Goal: Check status

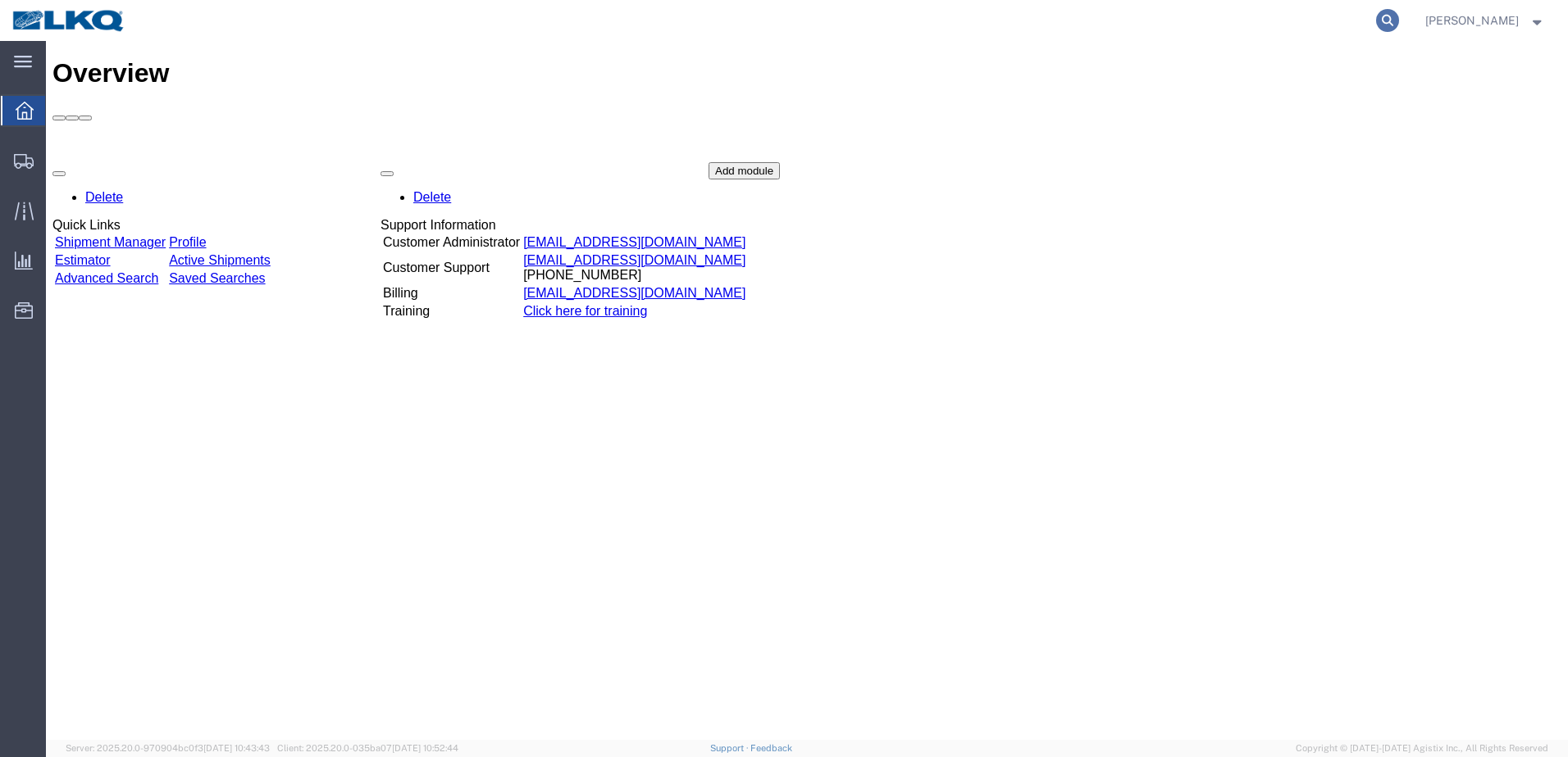
click at [1399, 16] on icon at bounding box center [1387, 20] width 23 height 23
type input "56995397"
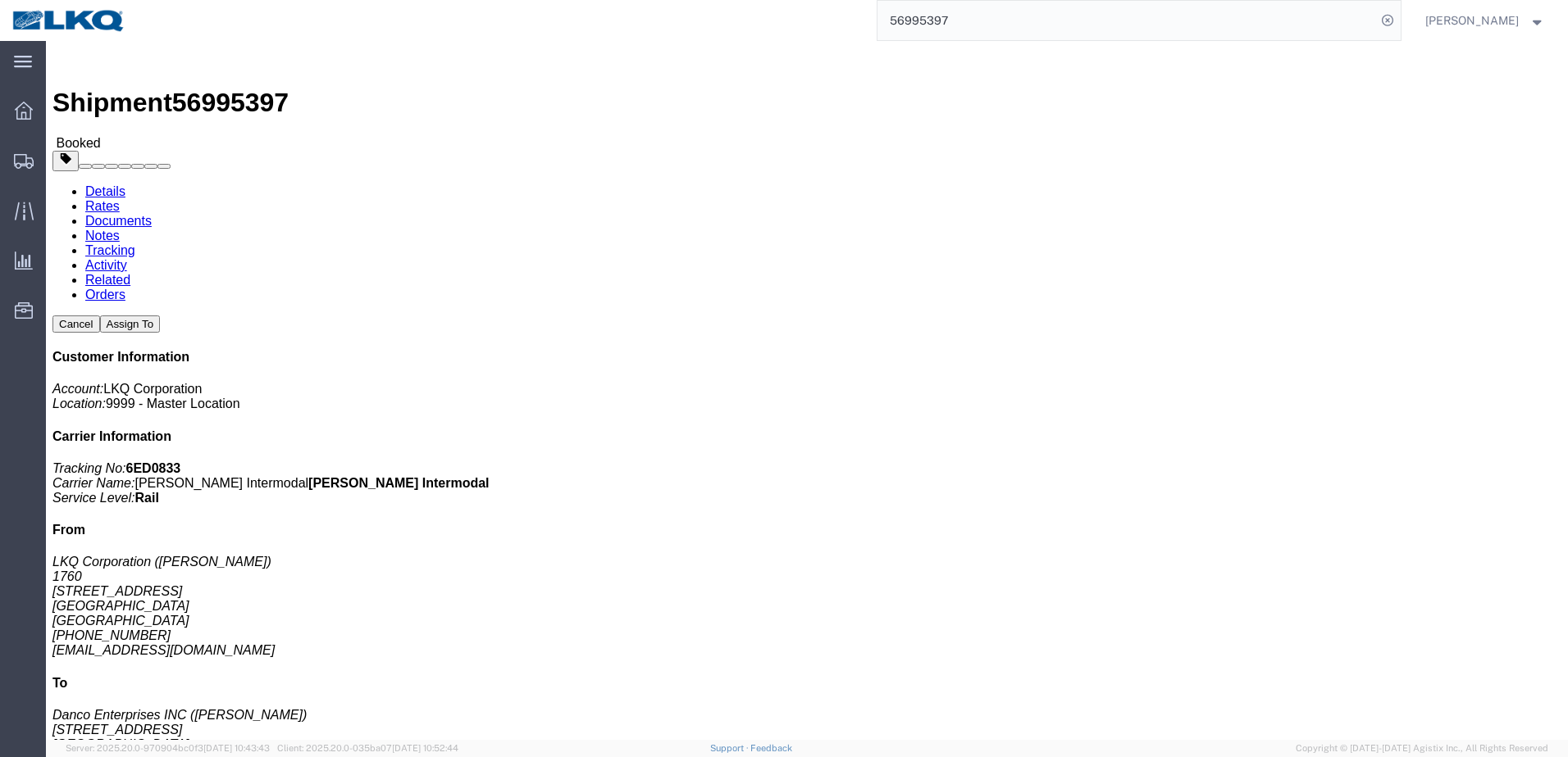
click link "Rates"
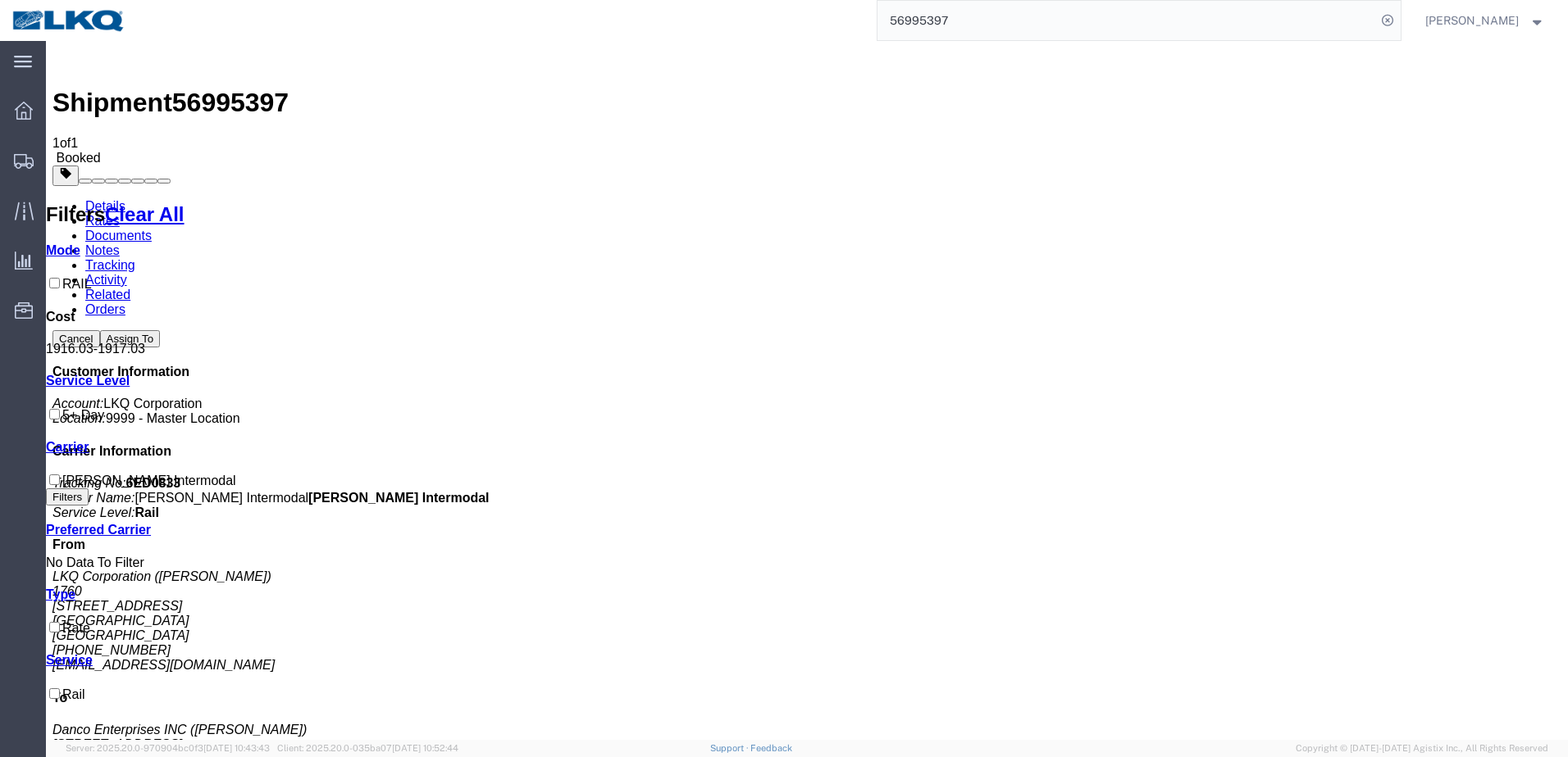
click at [1539, 17] on strong "button" at bounding box center [1537, 20] width 15 height 6
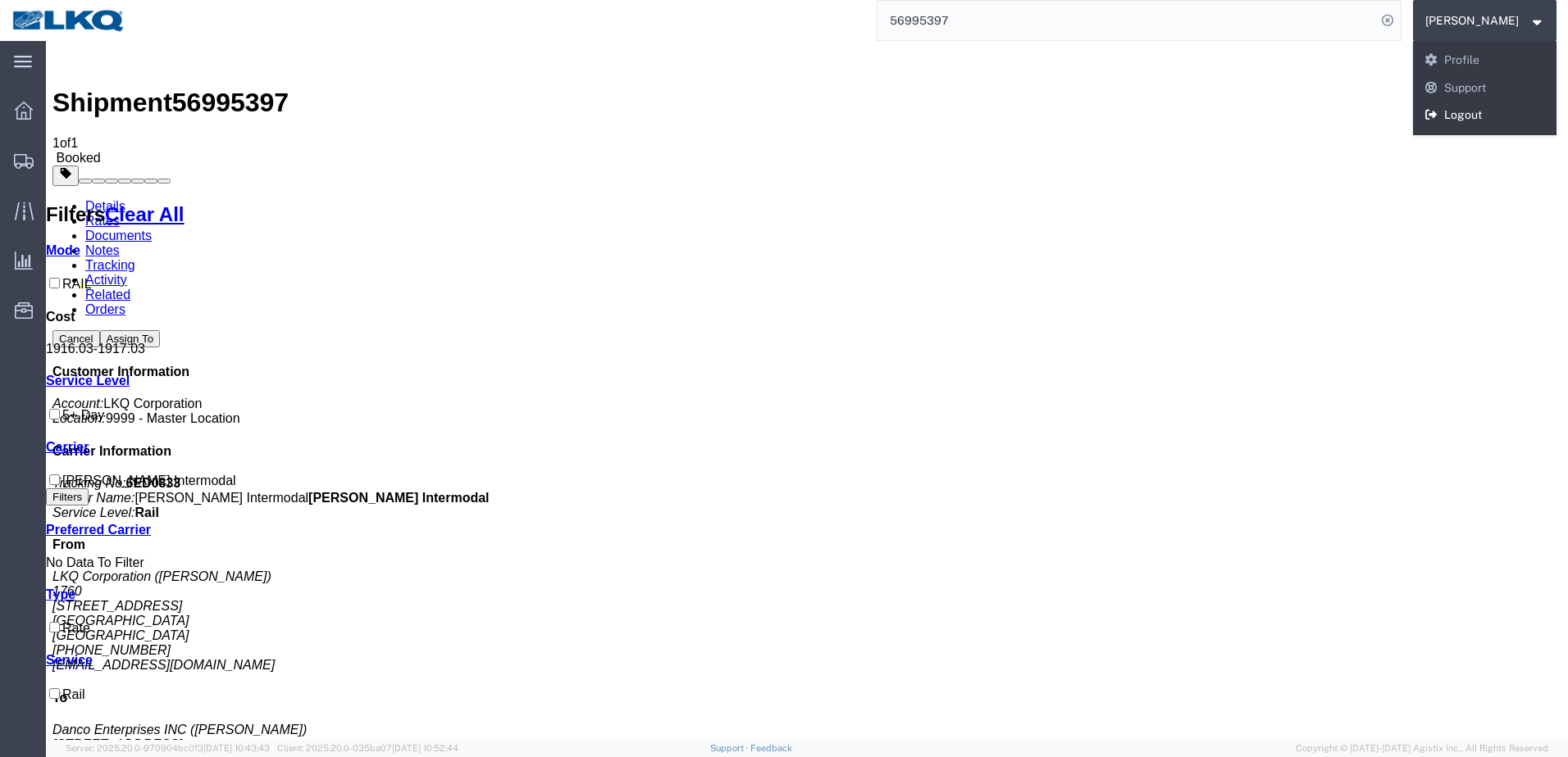
click at [1491, 113] on link "Logout" at bounding box center [1485, 115] width 144 height 27
